Goal: Register for event/course

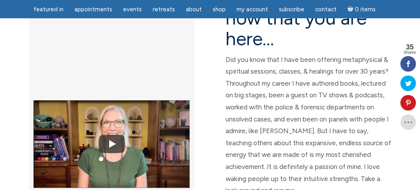
scroll to position [272, 0]
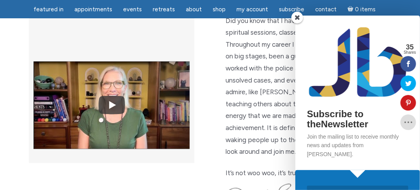
click at [297, 18] on span at bounding box center [297, 18] width 12 height 12
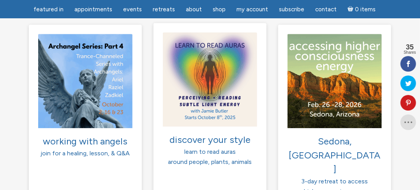
scroll to position [662, 0]
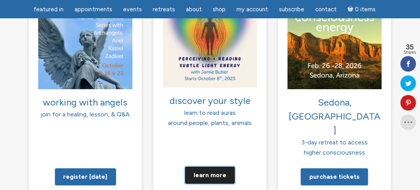
click at [205, 167] on link "Learn more" at bounding box center [210, 175] width 50 height 17
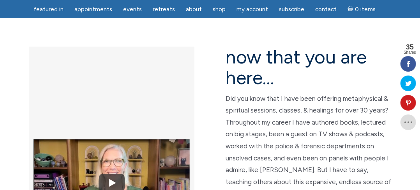
scroll to position [0, 0]
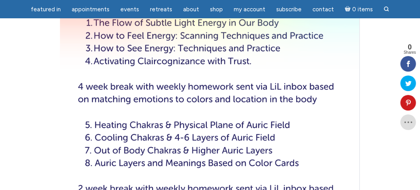
scroll to position [1401, 0]
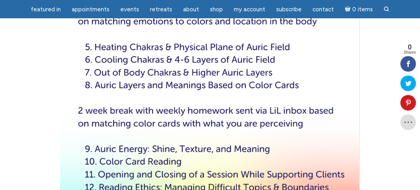
drag, startPoint x: 131, startPoint y: 116, endPoint x: 159, endPoint y: 118, distance: 28.1
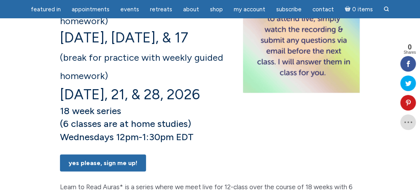
scroll to position [272, 0]
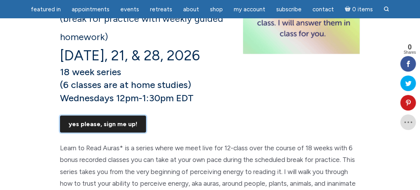
click at [122, 133] on link "Yes Please, Sign Me UP!" at bounding box center [103, 124] width 86 height 17
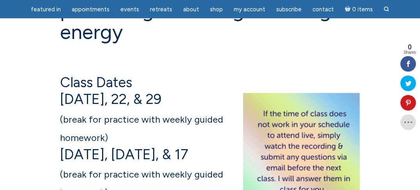
scroll to position [0, 0]
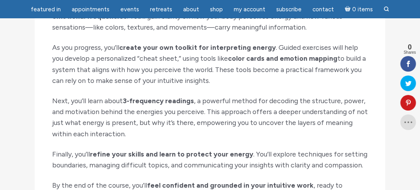
scroll to position [973, 0]
